Goal: Task Accomplishment & Management: Manage account settings

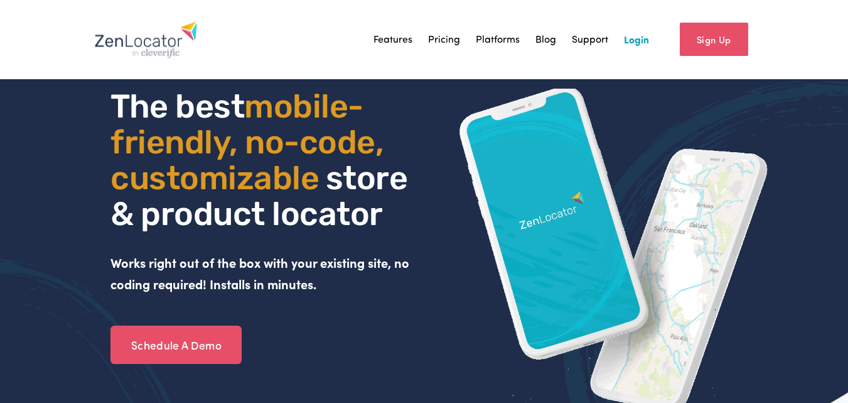
click at [630, 40] on link "Login" at bounding box center [636, 39] width 25 height 19
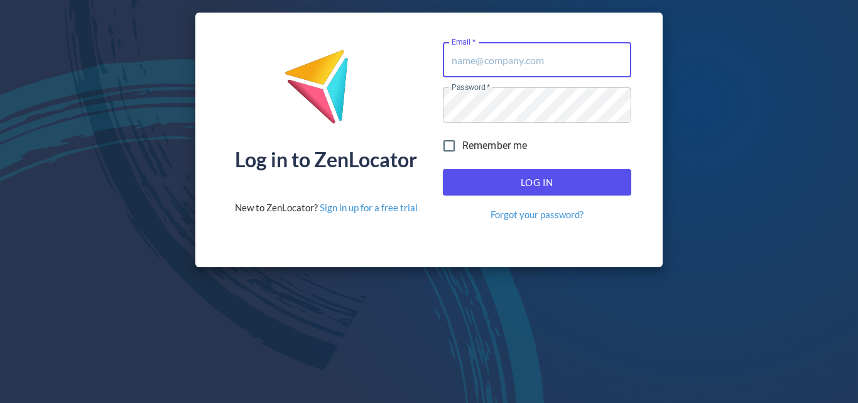
type input "[PERSON_NAME][EMAIL_ADDRESS][DOMAIN_NAME]"
click at [608, 185] on span "Log In" at bounding box center [537, 182] width 161 height 16
